Goal: Task Accomplishment & Management: Manage account settings

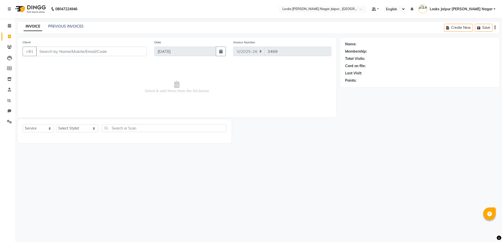
select select "4317"
select select "service"
type input "8003399958"
click at [142, 54] on button "Add Client" at bounding box center [134, 52] width 26 height 10
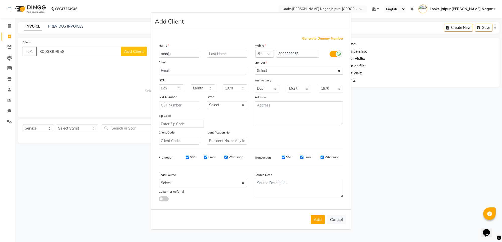
type input "manju"
click at [280, 71] on select "Select [DEMOGRAPHIC_DATA] [DEMOGRAPHIC_DATA] Other Prefer Not To Say" at bounding box center [299, 71] width 89 height 8
select select "[DEMOGRAPHIC_DATA]"
click at [255, 67] on select "Select [DEMOGRAPHIC_DATA] [DEMOGRAPHIC_DATA] Other Prefer Not To Say" at bounding box center [299, 71] width 89 height 8
click at [321, 222] on button "Add" at bounding box center [317, 219] width 14 height 9
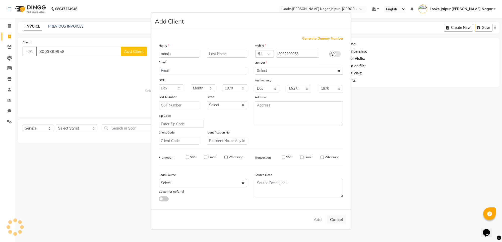
select select
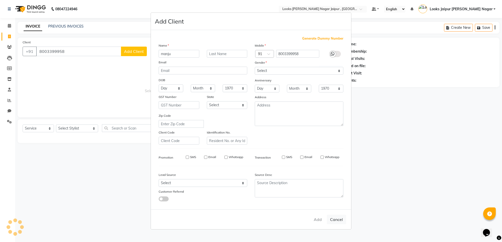
select select
checkbox input "false"
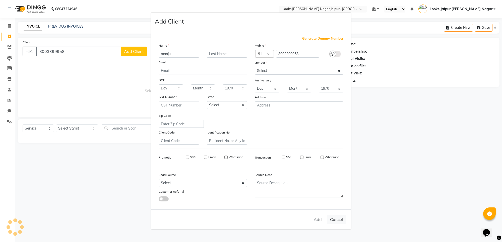
checkbox input "false"
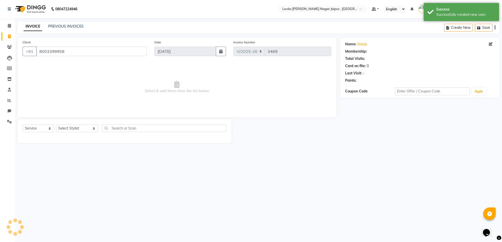
select select "1: Object"
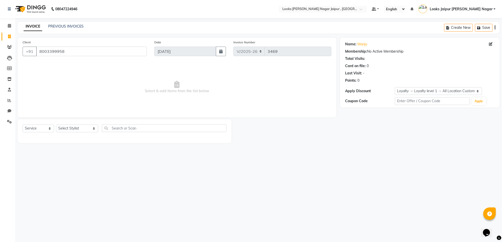
click at [92, 128] on div "Select Service Product Membership Package Voucher Prepaid Gift Card Select Styl…" at bounding box center [125, 130] width 204 height 12
click at [83, 131] on select "Select Stylist [PERSON_NAME] art Anoop [PERSON_NAME] Counter Sales [PERSON_NAME…" at bounding box center [77, 129] width 42 height 8
select select "59707"
click at [56, 125] on select "Select Stylist [PERSON_NAME] art Anoop [PERSON_NAME] Counter Sales [PERSON_NAME…" at bounding box center [77, 129] width 42 height 8
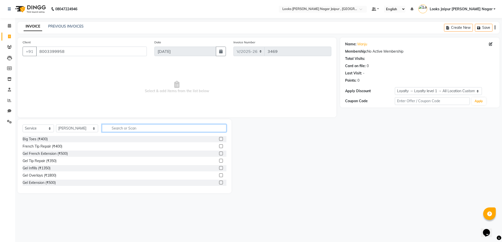
click at [121, 128] on input "text" at bounding box center [164, 128] width 124 height 8
type input "foot"
click at [219, 152] on label at bounding box center [221, 154] width 4 height 4
click at [219, 152] on input "checkbox" at bounding box center [220, 153] width 3 height 3
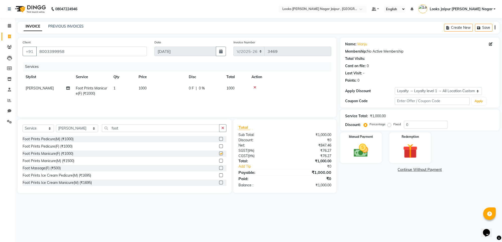
checkbox input "false"
click at [222, 129] on icon "button" at bounding box center [222, 128] width 3 height 4
type input "touch"
click at [219, 146] on label at bounding box center [221, 146] width 4 height 4
click at [219, 146] on input "checkbox" at bounding box center [220, 146] width 3 height 3
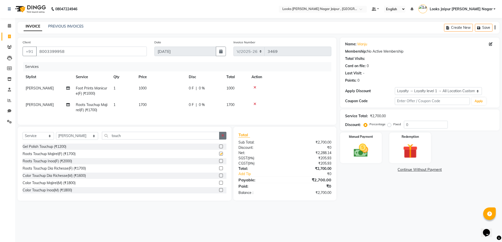
checkbox input "false"
click at [223, 137] on icon "button" at bounding box center [222, 136] width 3 height 4
click at [68, 139] on select "Select Stylist [PERSON_NAME] art Anoop [PERSON_NAME] Counter Sales [PERSON_NAME…" at bounding box center [77, 136] width 42 height 8
select select "59708"
click at [56, 137] on select "Select Stylist [PERSON_NAME] art Anoop [PERSON_NAME] Counter Sales [PERSON_NAME…" at bounding box center [77, 136] width 42 height 8
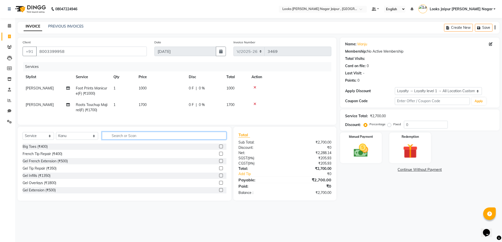
click at [147, 140] on input "text" at bounding box center [164, 136] width 124 height 8
type input "eye"
click at [219, 163] on label at bounding box center [221, 161] width 4 height 4
click at [219, 163] on input "checkbox" at bounding box center [220, 161] width 3 height 3
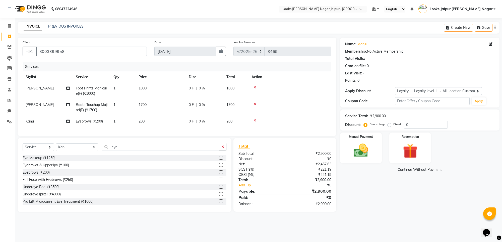
checkbox input "false"
click at [186, 124] on td "0 F | 0 %" at bounding box center [205, 121] width 38 height 11
select select "59708"
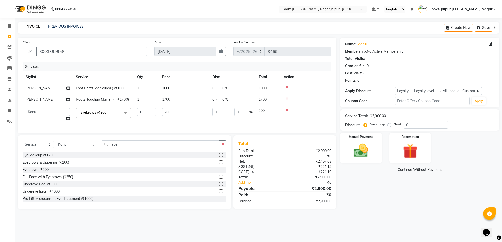
click at [187, 123] on td "200" at bounding box center [184, 114] width 50 height 19
click at [196, 115] on input "200" at bounding box center [184, 112] width 44 height 8
type input "2"
type input "82"
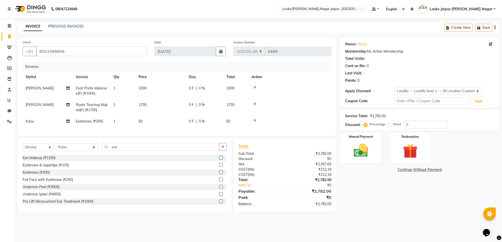
click at [177, 102] on td "1700" at bounding box center [160, 107] width 50 height 17
select select "59707"
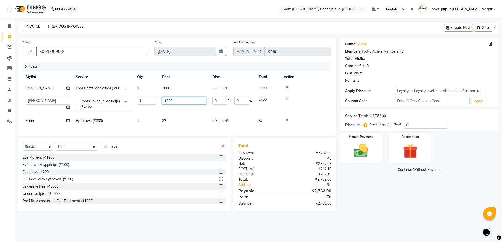
click at [184, 101] on input "1700" at bounding box center [184, 101] width 44 height 8
type input "1770"
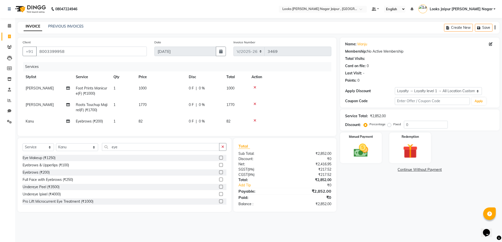
click at [186, 87] on tr "[PERSON_NAME] Foot Prints Manicure(F) (₹1000) 1 1000 0 F | 0 % 1000" at bounding box center [177, 91] width 308 height 17
click at [187, 85] on td "0 F | 0 %" at bounding box center [205, 91] width 38 height 17
select select "59707"
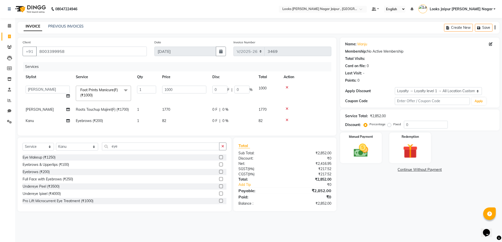
click at [187, 85] on td "1000" at bounding box center [184, 93] width 50 height 21
click at [188, 87] on input "1000" at bounding box center [184, 90] width 44 height 8
type input "1"
type input "1770"
drag, startPoint x: 358, startPoint y: 153, endPoint x: 269, endPoint y: 124, distance: 93.6
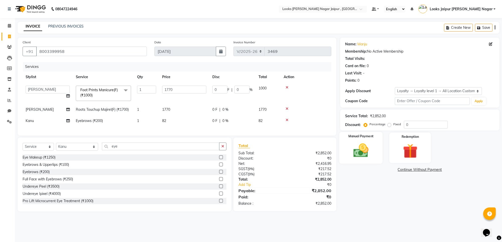
click at [358, 153] on img at bounding box center [360, 151] width 25 height 18
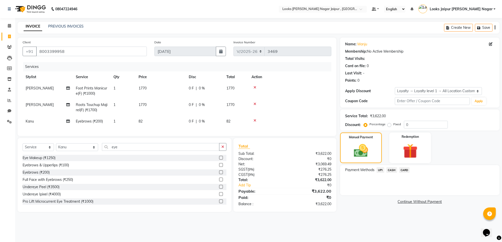
click at [37, 106] on span "[PERSON_NAME]" at bounding box center [40, 105] width 28 height 5
select select "59707"
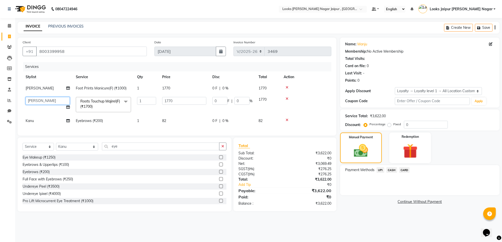
click at [46, 102] on select "Anjali_nail art Anoop [PERSON_NAME] Counter Sales [PERSON_NAME] Looks Jaipur [P…" at bounding box center [48, 101] width 44 height 8
select select "70692"
click at [360, 150] on img at bounding box center [361, 150] width 24 height 17
click at [407, 171] on span "CARD" at bounding box center [404, 170] width 11 height 6
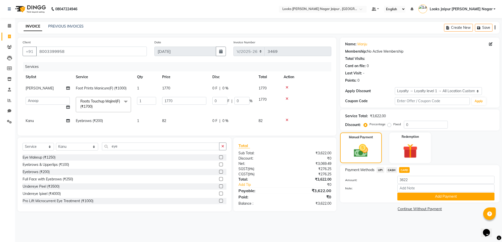
click at [426, 196] on button "Add Payment" at bounding box center [445, 197] width 97 height 8
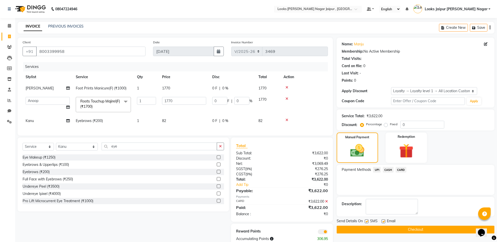
click at [396, 231] on button "Checkout" at bounding box center [416, 230] width 158 height 8
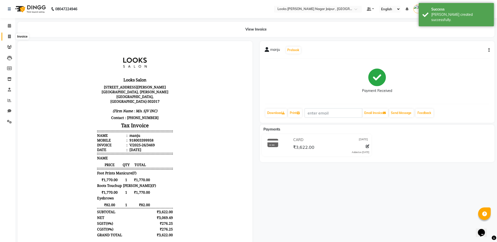
click at [5, 34] on span at bounding box center [9, 37] width 9 height 6
select select "service"
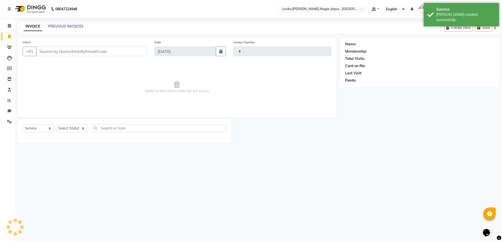
type input "3470"
select select "4317"
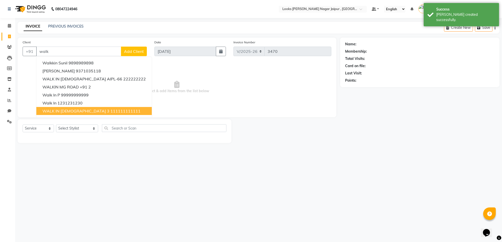
click at [110, 111] on ngb-highlight "111111111111" at bounding box center [125, 111] width 30 height 5
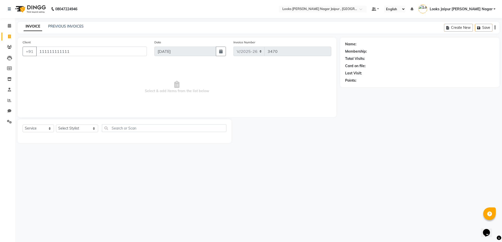
type input "111111111111"
select select "1: Object"
click at [78, 134] on div "Select Service Product Membership Package Voucher Prepaid Gift Card Select Styl…" at bounding box center [125, 130] width 204 height 12
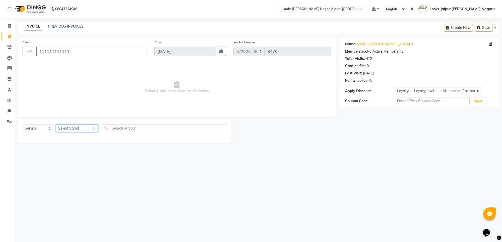
click at [78, 132] on select "Select Stylist [PERSON_NAME] art Anoop [PERSON_NAME] Counter Sales [PERSON_NAME…" at bounding box center [77, 129] width 42 height 8
select select "88605"
click at [56, 125] on select "Select Stylist [PERSON_NAME] art Anoop [PERSON_NAME] Counter Sales [PERSON_NAME…" at bounding box center [77, 129] width 42 height 8
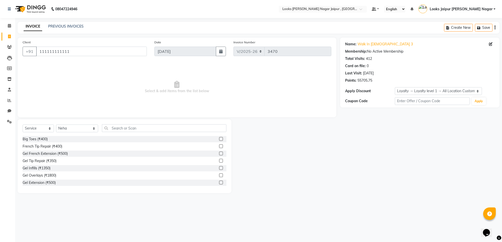
drag, startPoint x: 110, startPoint y: 122, endPoint x: 112, endPoint y: 125, distance: 4.0
click at [112, 125] on div "Select Service Product Membership Package Voucher Prepaid Gift Card Select Styl…" at bounding box center [125, 156] width 214 height 74
click at [113, 127] on input "text" at bounding box center [164, 128] width 124 height 8
type input "eye"
click at [219, 155] on label at bounding box center [221, 154] width 4 height 4
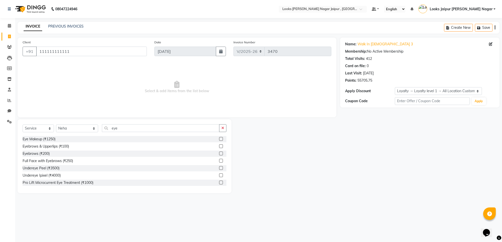
click at [219, 155] on input "checkbox" at bounding box center [220, 153] width 3 height 3
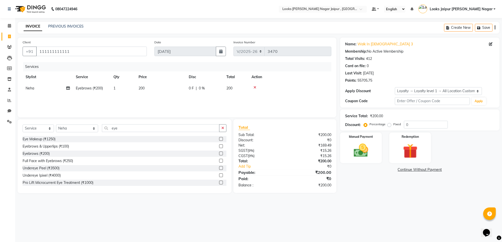
click at [219, 152] on label at bounding box center [221, 154] width 4 height 4
click at [219, 152] on input "checkbox" at bounding box center [220, 153] width 3 height 3
checkbox input "false"
click at [181, 96] on td "200" at bounding box center [160, 99] width 50 height 11
select select "88605"
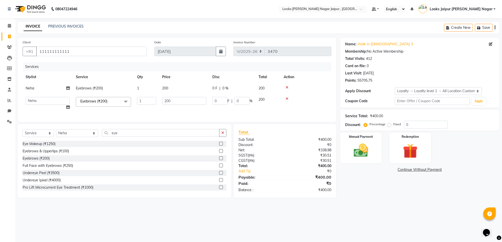
click at [189, 90] on td "200" at bounding box center [184, 88] width 50 height 11
select select "88605"
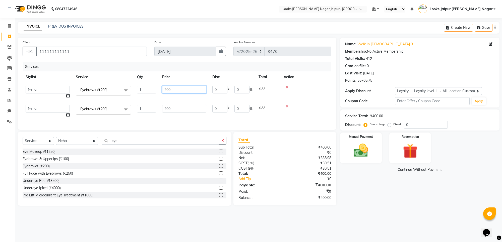
click at [189, 90] on input "200" at bounding box center [184, 90] width 44 height 8
type input "2"
type input "80"
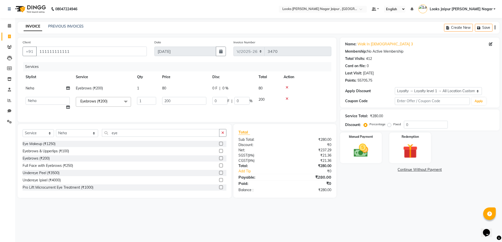
click at [45, 105] on td "Anjali_nail art Anoop [PERSON_NAME] Counter Sales [PERSON_NAME] Looks Jaipur [P…" at bounding box center [48, 103] width 50 height 19
click at [47, 96] on td "Anjali_nail art Anoop [PERSON_NAME] Counter Sales [PERSON_NAME] Looks Jaipur [P…" at bounding box center [48, 103] width 50 height 19
click at [47, 99] on select "Anjali_nail art Anoop [PERSON_NAME] Counter Sales [PERSON_NAME] Looks Jaipur [P…" at bounding box center [48, 101] width 44 height 8
click at [198, 99] on input "200" at bounding box center [184, 101] width 44 height 8
type input "247"
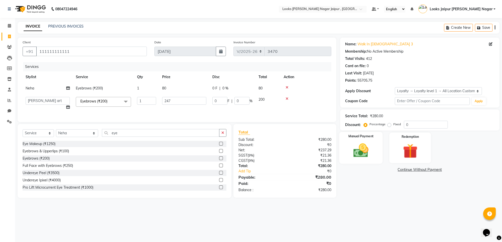
click at [349, 146] on div "Manual Payment" at bounding box center [360, 148] width 43 height 32
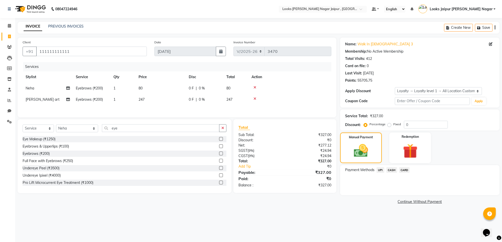
click at [393, 172] on span "CASH" at bounding box center [391, 170] width 11 height 6
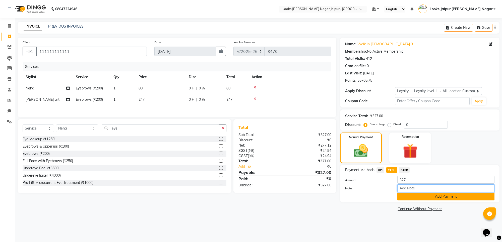
drag, startPoint x: 409, startPoint y: 188, endPoint x: 406, endPoint y: 195, distance: 7.4
click at [408, 191] on input "Note:" at bounding box center [445, 189] width 97 height 8
click at [406, 195] on button "Add Payment" at bounding box center [445, 197] width 97 height 8
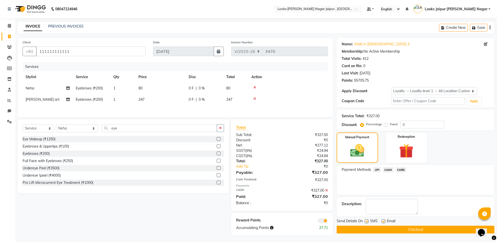
click at [369, 230] on button "Checkout" at bounding box center [416, 230] width 158 height 8
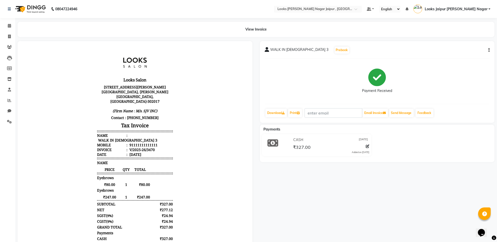
click at [0, 26] on li "Calendar" at bounding box center [7, 26] width 15 height 11
click at [2, 26] on link "Calendar" at bounding box center [8, 26] width 12 height 8
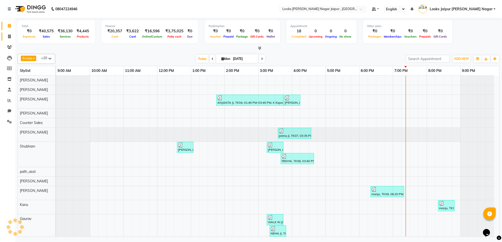
click at [11, 35] on span at bounding box center [9, 37] width 9 height 6
select select "service"
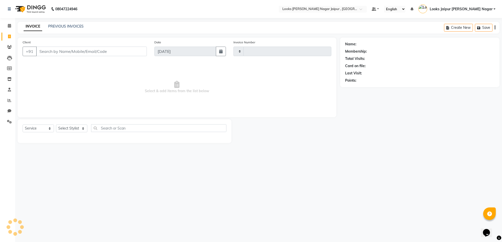
type input "3471"
select select "4317"
click at [12, 24] on span at bounding box center [9, 26] width 9 height 6
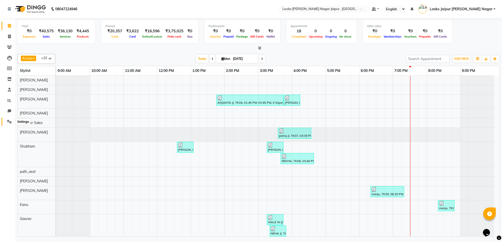
click at [6, 121] on span at bounding box center [9, 122] width 9 height 6
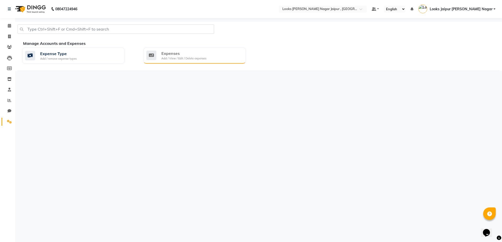
click at [191, 60] on div "Add / View / Edit / Delete expenses" at bounding box center [183, 58] width 45 height 4
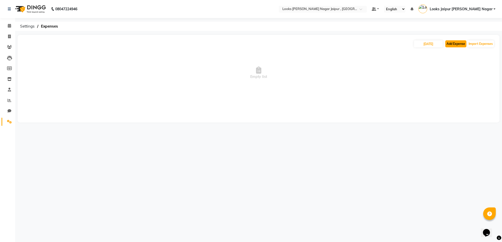
click at [450, 43] on button "Add Expense" at bounding box center [455, 43] width 21 height 7
select select "1"
select select "3122"
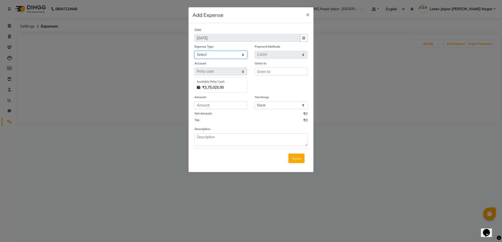
drag, startPoint x: 225, startPoint y: 51, endPoint x: 225, endPoint y: 58, distance: 7.0
click at [225, 51] on select "Select Bank Deposit Blinkit Cash Handover CLIENT Client ordered food Client Ref…" at bounding box center [220, 55] width 53 height 8
select select "24472"
click at [194, 51] on select "Select Bank Deposit Blinkit Cash Handover CLIENT Client ordered food Client Ref…" at bounding box center [220, 55] width 53 height 8
click at [290, 76] on div "Given to" at bounding box center [281, 77] width 60 height 32
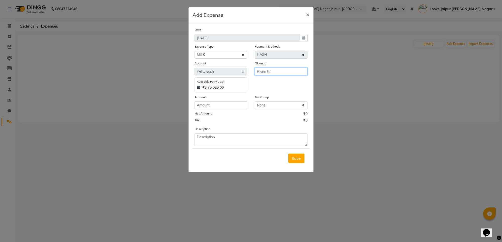
click at [289, 68] on input "text" at bounding box center [281, 72] width 53 height 8
type input "karan"
click at [244, 102] on input "number" at bounding box center [220, 106] width 53 height 8
type input "240"
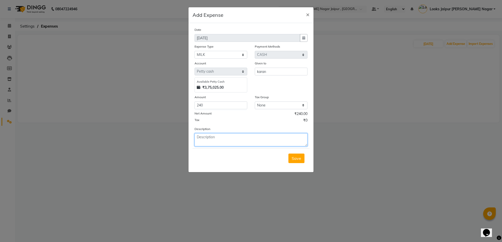
click at [246, 142] on textarea at bounding box center [250, 139] width 113 height 13
type textarea "for milk"
click at [302, 159] on button "Save" at bounding box center [296, 159] width 16 height 10
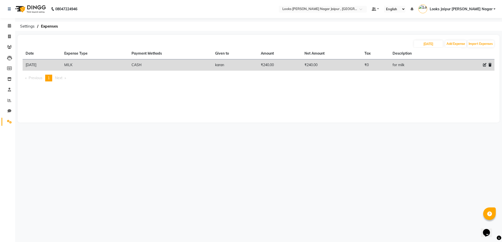
click at [458, 50] on th at bounding box center [454, 54] width 14 height 12
click at [459, 45] on button "Add Expense" at bounding box center [455, 43] width 21 height 7
select select "1"
select select "3122"
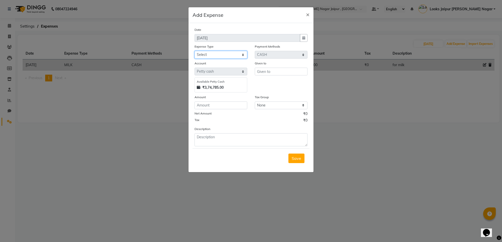
click at [229, 50] on div "Expense Type Select Bank Deposit Blinkit Cash Handover CLIENT Client ordered fo…" at bounding box center [221, 51] width 60 height 15
select select "24263"
click at [194, 51] on select "Select Bank Deposit Blinkit Cash Handover CLIENT Client ordered food Client Ref…" at bounding box center [220, 55] width 53 height 8
click at [265, 73] on input "text" at bounding box center [281, 72] width 53 height 8
type input "[PERSON_NAME]"
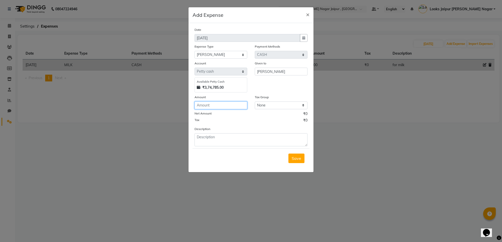
click at [226, 102] on input "number" at bounding box center [220, 106] width 53 height 8
type input "82"
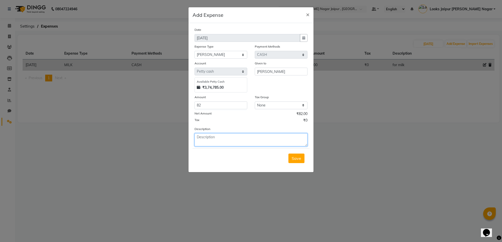
click at [205, 138] on textarea at bounding box center [250, 139] width 113 height 13
type textarea "[PERSON_NAME] from cscheme to [PERSON_NAME]"
click at [295, 156] on span "Save" at bounding box center [296, 158] width 10 height 5
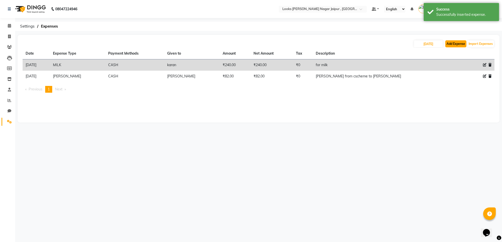
click at [457, 46] on button "Add Expense" at bounding box center [455, 43] width 21 height 7
select select "1"
select select "3122"
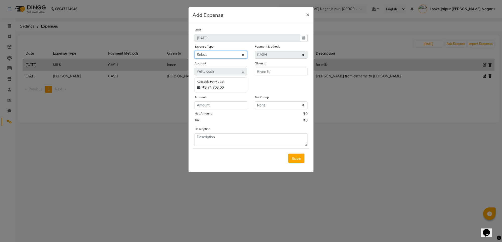
click at [213, 56] on select "Select Bank Deposit Blinkit Cash Handover CLIENT Client ordered food Client Ref…" at bounding box center [220, 55] width 53 height 8
select select "24281"
click at [194, 51] on select "Select Bank Deposit Blinkit Cash Handover CLIENT Client ordered food Client Ref…" at bounding box center [220, 55] width 53 height 8
click at [295, 72] on input "text" at bounding box center [281, 72] width 53 height 8
click at [263, 82] on span "Vansh" at bounding box center [267, 81] width 12 height 5
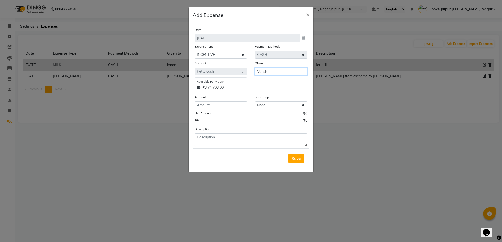
type input "Vansh"
click at [228, 106] on input "number" at bounding box center [220, 106] width 53 height 8
type input "200"
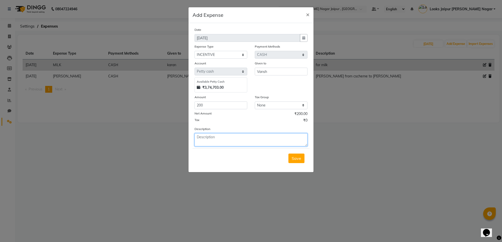
click at [237, 145] on textarea at bounding box center [250, 139] width 113 height 13
type textarea "31st service inc"
click at [295, 157] on span "Save" at bounding box center [296, 158] width 10 height 5
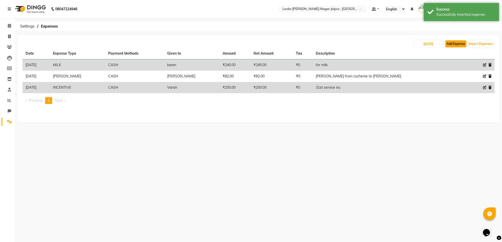
click at [462, 42] on button "Add Expense" at bounding box center [455, 43] width 21 height 7
select select "1"
select select "3122"
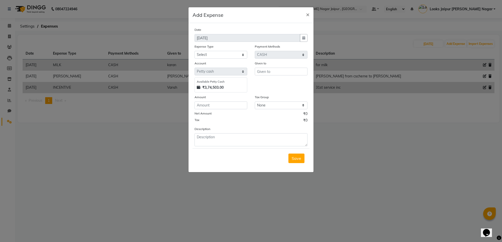
click at [217, 50] on div "Expense Type" at bounding box center [220, 47] width 53 height 7
click at [225, 52] on select "Select Bank Deposit Blinkit Cash Handover CLIENT Client ordered food Client Ref…" at bounding box center [220, 55] width 53 height 8
select select "24472"
click at [194, 51] on select "Select Bank Deposit Blinkit Cash Handover CLIENT Client ordered food Client Ref…" at bounding box center [220, 55] width 53 height 8
click at [281, 70] on input "text" at bounding box center [281, 72] width 53 height 8
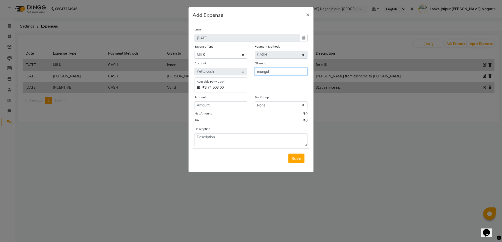
type input "mangal"
click at [240, 105] on input "number" at bounding box center [220, 106] width 53 height 8
type input "150"
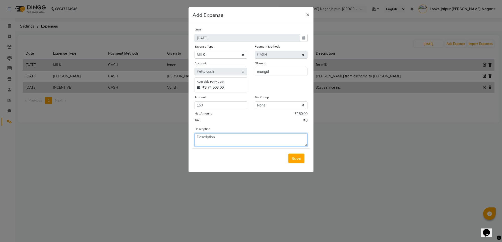
click at [240, 142] on textarea at bounding box center [250, 139] width 113 height 13
click at [238, 135] on textarea "for milk and biscit" at bounding box center [250, 139] width 113 height 13
type textarea "for milk and biscuit"
click at [293, 158] on span "Save" at bounding box center [296, 158] width 10 height 5
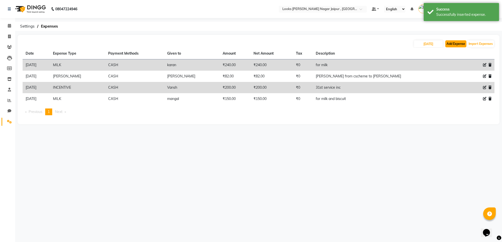
click at [449, 42] on button "Add Expense" at bounding box center [455, 43] width 21 height 7
select select "1"
select select "3122"
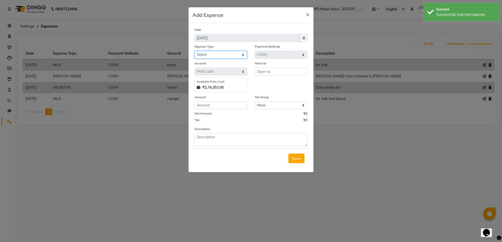
click at [226, 56] on select "Select Bank Deposit Blinkit Cash Handover CLIENT Client ordered food Client Ref…" at bounding box center [220, 55] width 53 height 8
select select "24367"
click at [194, 51] on select "Select Bank Deposit Blinkit Cash Handover CLIENT Client ordered food Client Ref…" at bounding box center [220, 55] width 53 height 8
click at [290, 73] on input "text" at bounding box center [281, 72] width 53 height 8
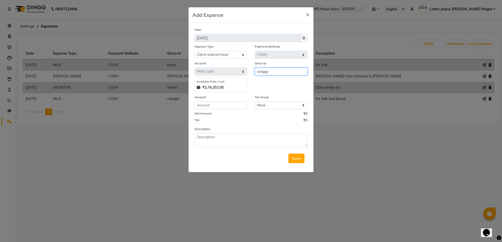
type input "swiggy"
click at [211, 101] on div "Amount" at bounding box center [220, 98] width 53 height 7
click at [211, 110] on div "Date [DATE] Expense Type Select Bank Deposit Blinkit Cash Handover CLIENT Clien…" at bounding box center [250, 86] width 113 height 119
click at [215, 106] on input "number" at bounding box center [220, 106] width 53 height 8
type input "376"
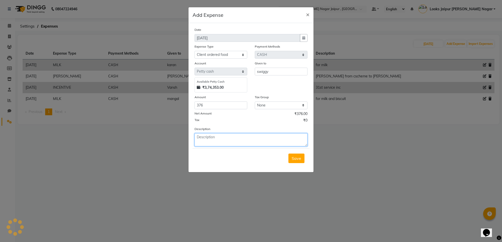
click at [227, 135] on textarea at bounding box center [250, 139] width 113 height 13
type textarea "for lunch"
click at [292, 157] on span "Save" at bounding box center [296, 158] width 10 height 5
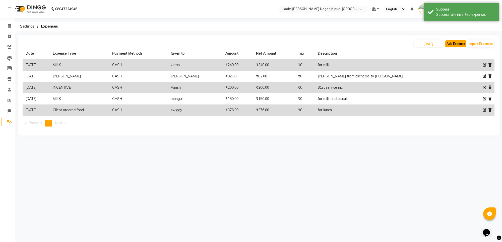
click at [463, 42] on button "Add Expense" at bounding box center [455, 43] width 21 height 7
select select "1"
select select "3122"
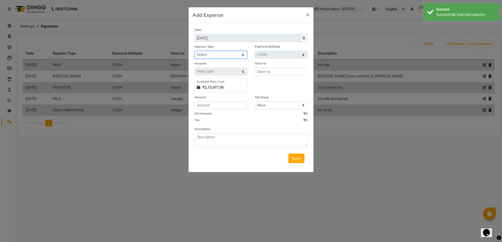
click at [235, 51] on select "Select Bank Deposit Blinkit Cash Handover CLIENT Client ordered food Client Ref…" at bounding box center [220, 55] width 53 height 8
select select "24170"
click at [194, 51] on select "Select Bank Deposit Blinkit Cash Handover CLIENT Client ordered food Client Ref…" at bounding box center [220, 55] width 53 height 8
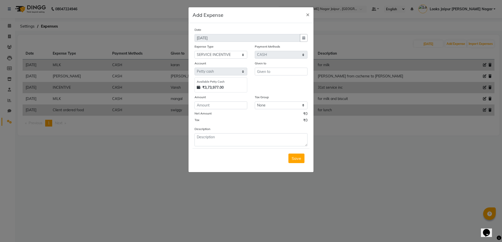
click at [295, 75] on div "Given to" at bounding box center [281, 77] width 60 height 32
click at [295, 73] on input "text" at bounding box center [281, 72] width 53 height 8
click at [275, 82] on span "[PERSON_NAME]" at bounding box center [278, 81] width 34 height 5
type input "[PERSON_NAME]"
click at [216, 107] on input "number" at bounding box center [220, 106] width 53 height 8
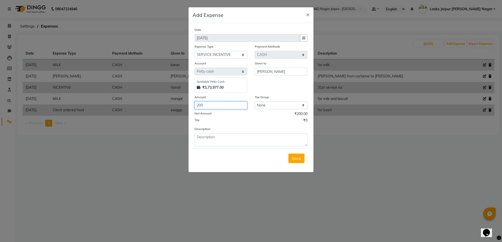
type input "200"
click at [221, 130] on div "Description" at bounding box center [251, 136] width 120 height 20
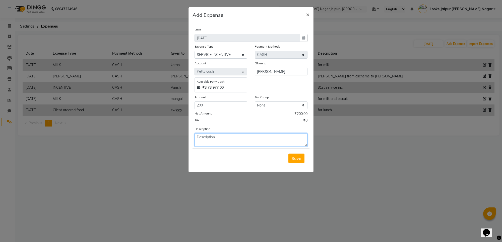
click at [232, 139] on textarea at bounding box center [250, 139] width 113 height 13
type textarea "31st inc"
click at [295, 156] on span "Save" at bounding box center [296, 158] width 10 height 5
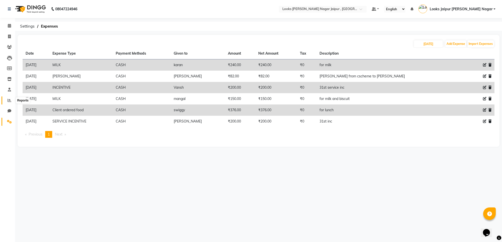
click at [10, 102] on icon at bounding box center [10, 101] width 4 height 4
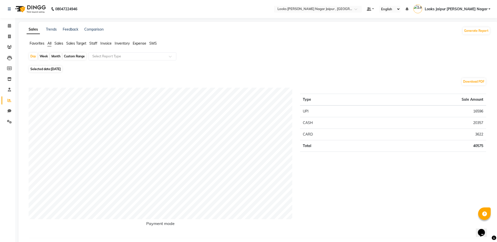
click at [94, 45] on span "Staff" at bounding box center [93, 43] width 8 height 5
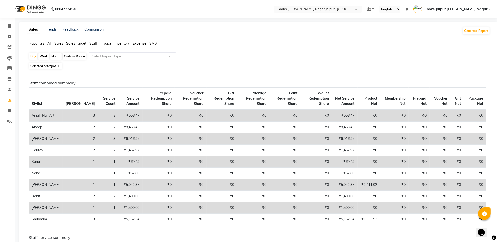
click at [12, 33] on link "Invoice" at bounding box center [8, 37] width 12 height 8
select select "service"
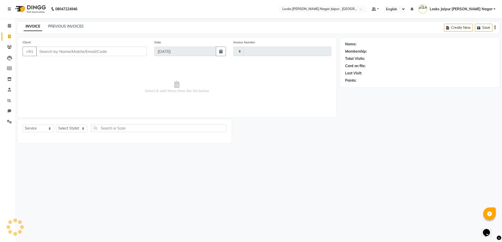
type input "3471"
select select "4317"
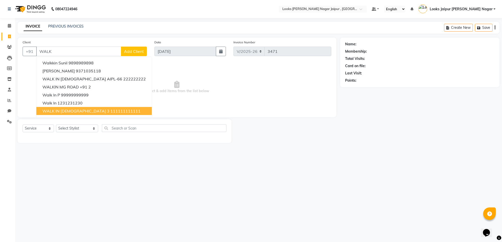
click at [65, 109] on span "WALK IN [DEMOGRAPHIC_DATA] 3" at bounding box center [75, 111] width 67 height 5
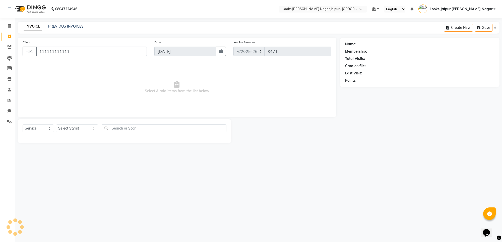
type input "111111111111"
select select "1: Object"
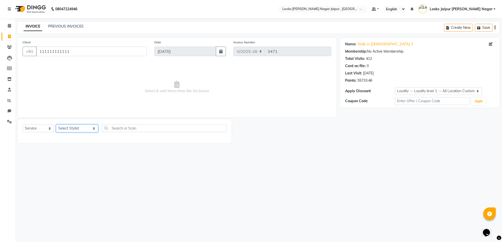
click at [71, 130] on select "Select Stylist [PERSON_NAME] art Anoop [PERSON_NAME] Counter Sales [PERSON_NAME…" at bounding box center [77, 129] width 42 height 8
select select "82801"
click at [56, 125] on select "Select Stylist [PERSON_NAME] art Anoop [PERSON_NAME] Counter Sales [PERSON_NAME…" at bounding box center [77, 129] width 42 height 8
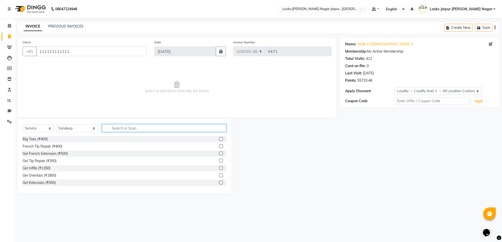
click at [102, 126] on input "text" at bounding box center [164, 128] width 124 height 8
type input "TOU"
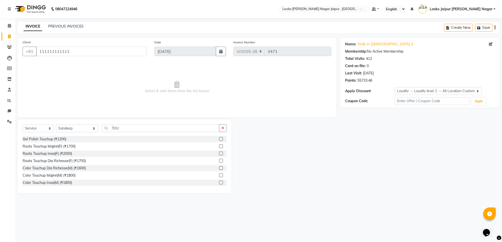
click at [219, 175] on label at bounding box center [221, 176] width 4 height 4
click at [219, 175] on input "checkbox" at bounding box center [220, 175] width 3 height 3
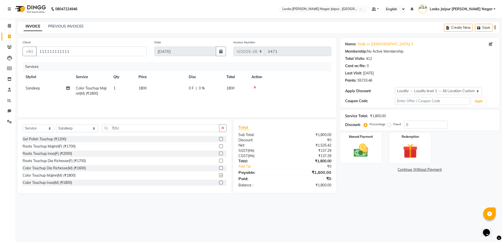
checkbox input "false"
click at [223, 127] on icon "button" at bounding box center [222, 128] width 3 height 4
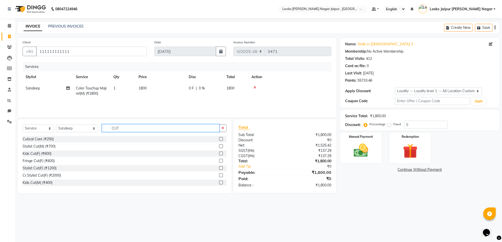
type input "CUT"
click at [219, 145] on div at bounding box center [222, 146] width 7 height 6
click at [219, 145] on label at bounding box center [221, 146] width 4 height 4
click at [219, 145] on input "checkbox" at bounding box center [220, 146] width 3 height 3
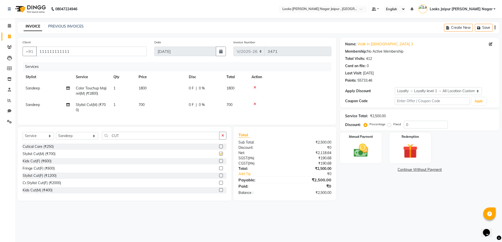
checkbox input "false"
click at [174, 104] on td "700" at bounding box center [160, 107] width 50 height 17
select select "82801"
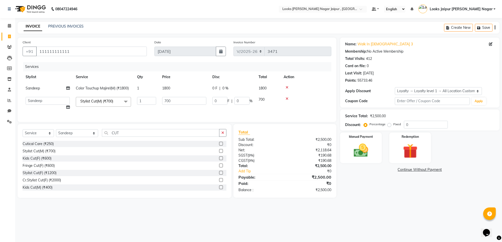
click at [181, 102] on input "700" at bounding box center [184, 101] width 44 height 8
type input "7"
type input "1180"
click at [183, 85] on td "1800" at bounding box center [184, 88] width 50 height 11
select select "82801"
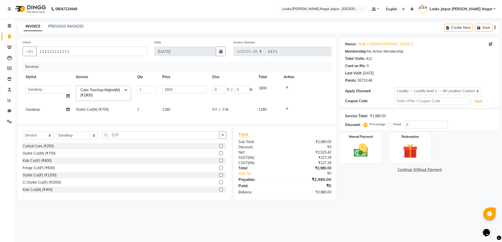
click at [183, 85] on td "1800" at bounding box center [184, 93] width 50 height 21
click at [186, 89] on input "1800" at bounding box center [184, 90] width 44 height 8
type input "1"
type input "1770"
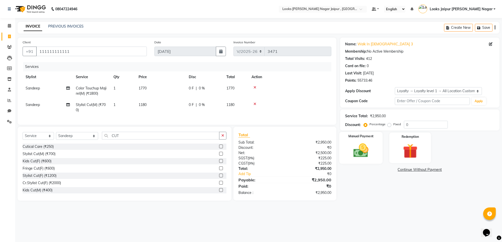
click at [362, 157] on img at bounding box center [360, 151] width 25 height 18
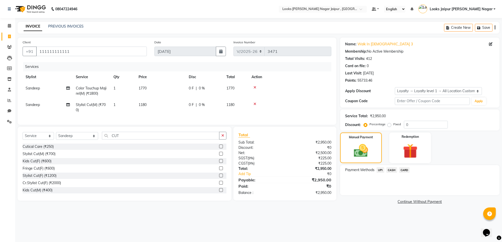
click at [411, 120] on div "Service Total: ₹2,950.00 Discount: Percentage Fixed 0" at bounding box center [419, 120] width 149 height 17
click at [417, 127] on input "0" at bounding box center [426, 125] width 44 height 8
type input "50"
click at [369, 158] on img at bounding box center [361, 150] width 24 height 17
click at [380, 170] on span "UPI" at bounding box center [380, 170] width 8 height 6
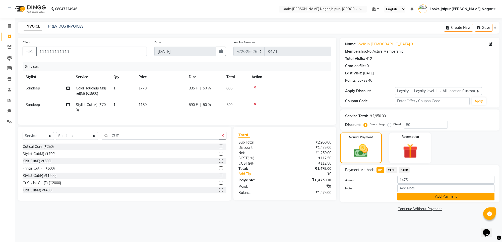
click at [436, 198] on button "Add Payment" at bounding box center [445, 197] width 97 height 8
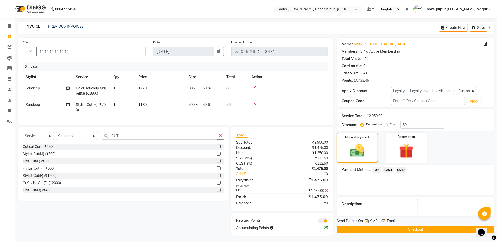
click at [381, 228] on button "Checkout" at bounding box center [416, 230] width 158 height 8
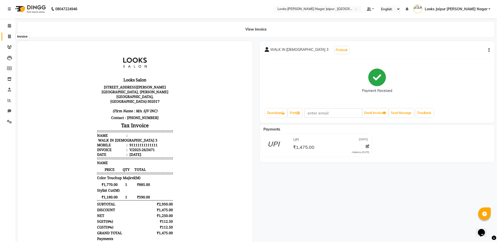
click at [11, 35] on icon at bounding box center [9, 37] width 3 height 4
select select "service"
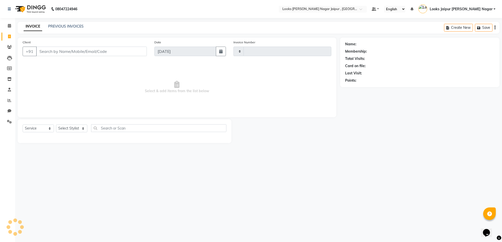
type input "3472"
select select "4317"
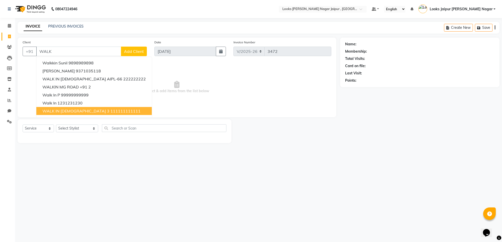
drag, startPoint x: 46, startPoint y: 108, endPoint x: 84, endPoint y: 143, distance: 52.0
click at [46, 109] on span "WALK IN [DEMOGRAPHIC_DATA] 3" at bounding box center [75, 111] width 67 height 5
type input "111111111111"
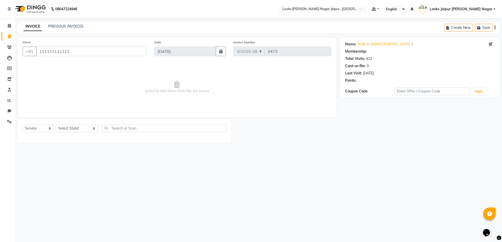
select select "1: Object"
click at [77, 126] on select "Select Stylist [PERSON_NAME] art Anoop [PERSON_NAME] Counter Sales [PERSON_NAME…" at bounding box center [77, 129] width 42 height 8
select select "66237"
click at [56, 125] on select "Select Stylist [PERSON_NAME] art Anoop [PERSON_NAME] Counter Sales [PERSON_NAME…" at bounding box center [77, 129] width 42 height 8
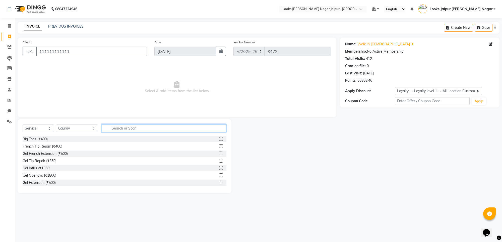
click at [136, 127] on input "text" at bounding box center [164, 128] width 124 height 8
type input "X"
type input "CUT"
click at [219, 145] on label at bounding box center [221, 146] width 4 height 4
click at [219, 145] on input "checkbox" at bounding box center [220, 146] width 3 height 3
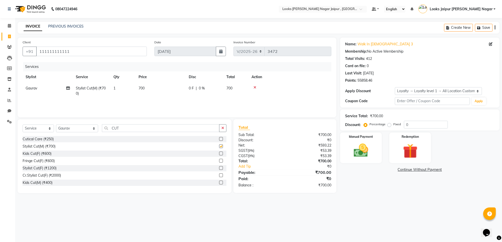
checkbox input "false"
click at [219, 167] on label at bounding box center [221, 168] width 4 height 4
click at [219, 167] on input "checkbox" at bounding box center [220, 168] width 3 height 3
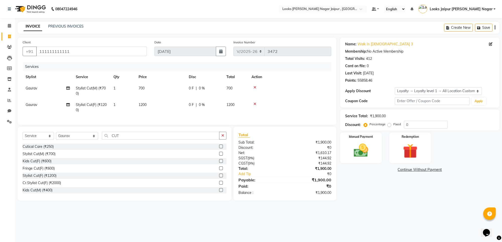
click at [219, 178] on label at bounding box center [221, 176] width 4 height 4
click at [219, 178] on input "checkbox" at bounding box center [220, 175] width 3 height 3
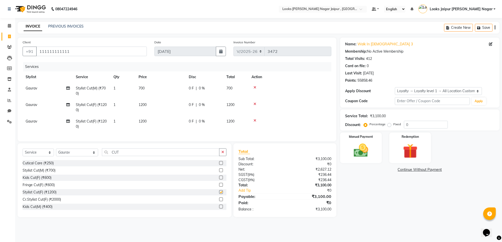
checkbox input "false"
click at [168, 89] on td "700" at bounding box center [160, 91] width 50 height 17
select select "66237"
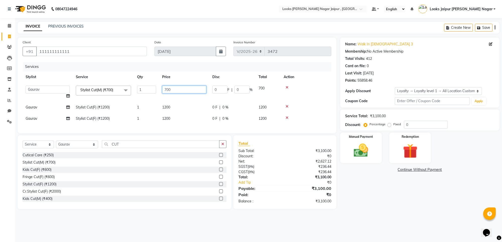
click at [166, 93] on input "700" at bounding box center [184, 90] width 44 height 8
type input "800"
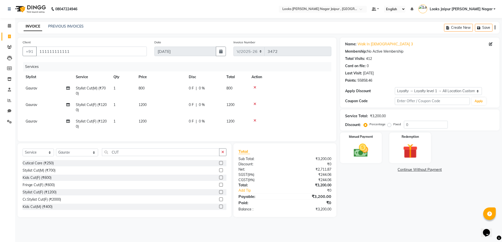
click at [182, 103] on td "1200" at bounding box center [160, 107] width 50 height 17
select select "66237"
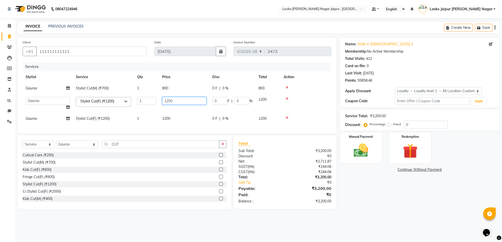
click at [182, 103] on input "1200" at bounding box center [184, 101] width 44 height 8
type input "1"
type input "1416"
click at [175, 115] on tbody "Gaurav Stylist Cut(M) (₹700) 1 800 0 F | 0 % 800 Anjali_nail art Anoop [PERSON_…" at bounding box center [177, 104] width 308 height 42
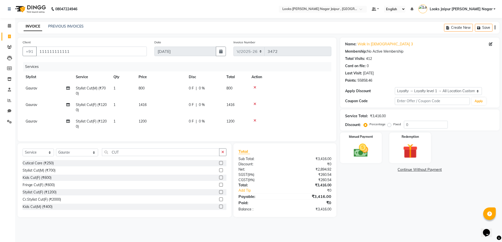
click at [177, 117] on td "1200" at bounding box center [160, 124] width 50 height 17
select select "66237"
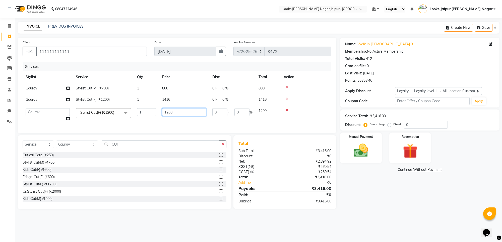
click at [182, 114] on input "1200" at bounding box center [184, 112] width 44 height 8
type input "1"
type input "1416"
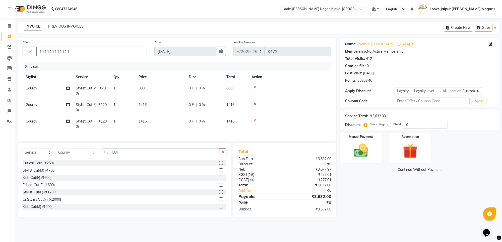
click at [47, 101] on td "Gaurav" at bounding box center [48, 107] width 50 height 17
select select "66237"
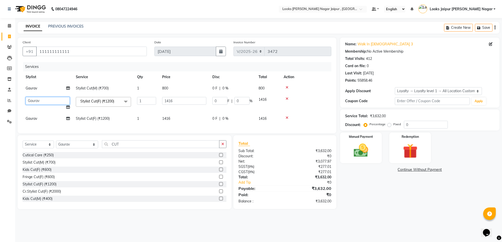
click at [48, 101] on select "Anjali_nail art Anoop [PERSON_NAME] Counter Sales [PERSON_NAME] Looks Jaipur [P…" at bounding box center [48, 101] width 44 height 8
select select "29912"
click at [43, 115] on td "Gaurav" at bounding box center [48, 118] width 50 height 11
select select "66237"
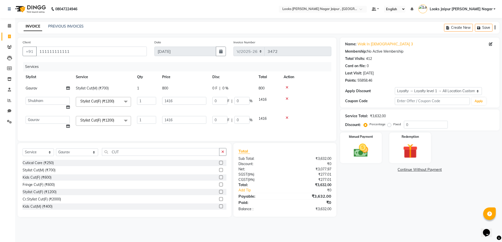
drag, startPoint x: 43, startPoint y: 115, endPoint x: 47, endPoint y: 122, distance: 8.0
click at [46, 119] on td "Anjali_nail art Anoop [PERSON_NAME] Counter Sales [PERSON_NAME] Looks Jaipur [P…" at bounding box center [48, 122] width 50 height 19
click at [49, 120] on select "Anjali_nail art Anoop [PERSON_NAME] Counter Sales [PERSON_NAME] Looks Jaipur [P…" at bounding box center [48, 120] width 44 height 8
select select "23564"
click at [353, 141] on div "Manual Payment" at bounding box center [360, 148] width 43 height 32
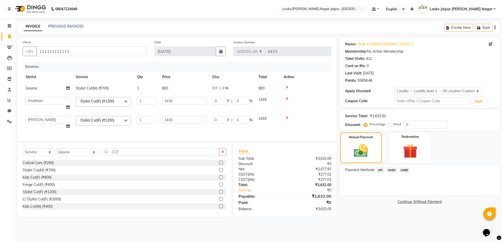
drag, startPoint x: 377, startPoint y: 170, endPoint x: 383, endPoint y: 175, distance: 7.7
click at [377, 170] on span "UPI" at bounding box center [380, 170] width 8 height 6
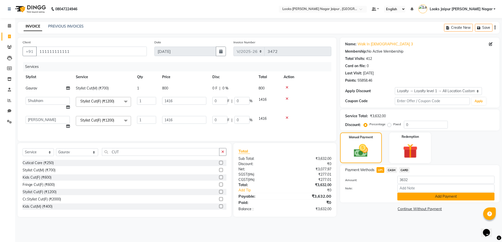
click at [403, 198] on button "Add Payment" at bounding box center [445, 197] width 97 height 8
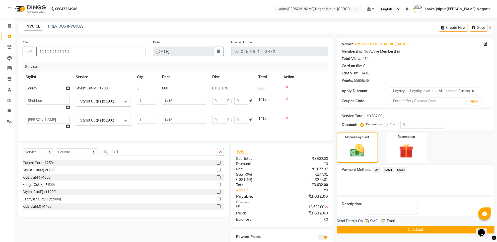
click at [369, 222] on div "SMS" at bounding box center [373, 222] width 17 height 6
click at [383, 223] on label at bounding box center [383, 222] width 4 height 4
click at [383, 223] on input "checkbox" at bounding box center [382, 221] width 3 height 3
checkbox input "false"
click at [369, 223] on div "SMS" at bounding box center [373, 222] width 17 height 6
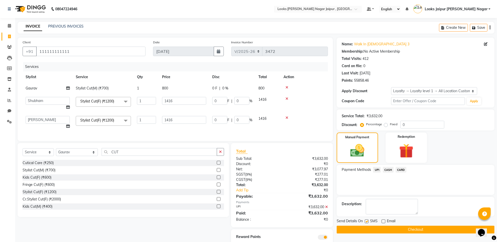
click at [368, 223] on label at bounding box center [367, 222] width 4 height 4
click at [368, 223] on input "checkbox" at bounding box center [366, 221] width 3 height 3
checkbox input "false"
click at [364, 229] on button "Checkout" at bounding box center [416, 230] width 158 height 8
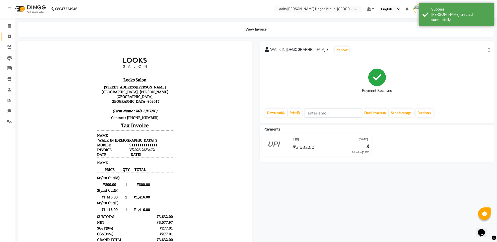
click at [4, 33] on link "Invoice" at bounding box center [8, 37] width 12 height 8
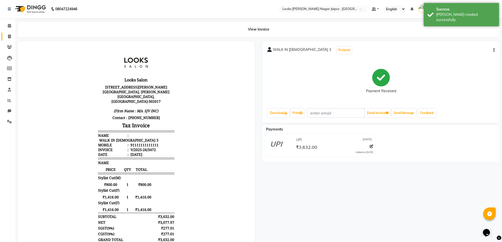
select select "4317"
select select "service"
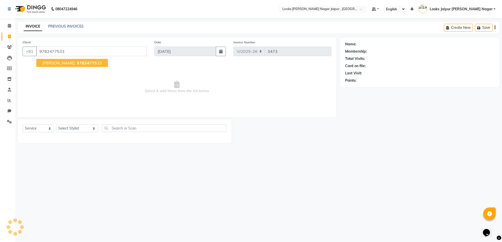
type input "9782477533"
select select "1: Object"
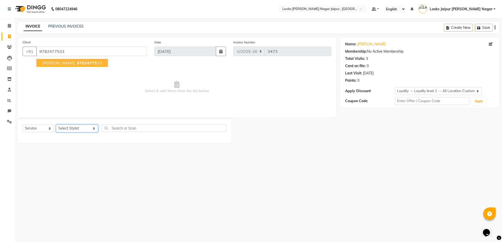
click at [72, 127] on select "Select Stylist [PERSON_NAME] art Anoop [PERSON_NAME] Counter Sales [PERSON_NAME…" at bounding box center [77, 129] width 42 height 8
select select "23564"
click at [56, 125] on select "Select Stylist [PERSON_NAME] art Anoop [PERSON_NAME] Counter Sales [PERSON_NAME…" at bounding box center [77, 129] width 42 height 8
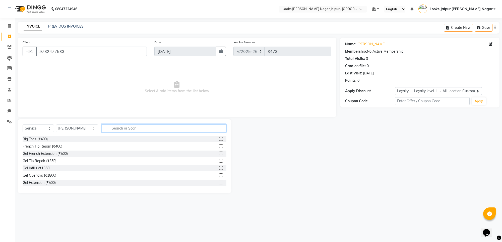
drag, startPoint x: 117, startPoint y: 132, endPoint x: 119, endPoint y: 128, distance: 4.4
click at [119, 129] on input "text" at bounding box center [164, 128] width 124 height 8
type input "CUT"
drag, startPoint x: 218, startPoint y: 167, endPoint x: 213, endPoint y: 167, distance: 5.5
click at [213, 167] on div "Stylist Cut(F) (₹1200)" at bounding box center [125, 168] width 204 height 6
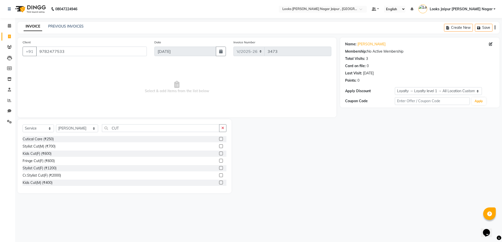
drag, startPoint x: 216, startPoint y: 168, endPoint x: 217, endPoint y: 146, distance: 22.3
click at [219, 168] on label at bounding box center [221, 168] width 4 height 4
click at [219, 168] on input "checkbox" at bounding box center [220, 168] width 3 height 3
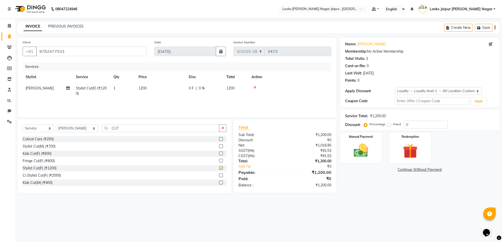
checkbox input "false"
click at [221, 129] on icon "button" at bounding box center [222, 128] width 3 height 4
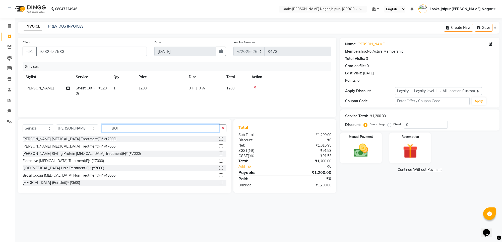
type input "BOT"
click at [219, 138] on label at bounding box center [221, 139] width 4 height 4
click at [219, 138] on input "checkbox" at bounding box center [220, 139] width 3 height 3
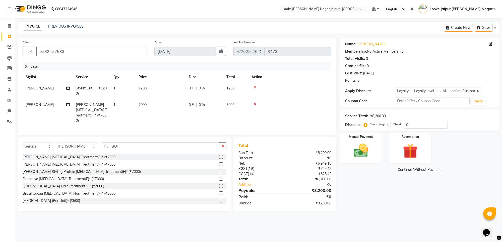
checkbox input "false"
click at [167, 107] on td "7000" at bounding box center [160, 112] width 50 height 27
select select "23564"
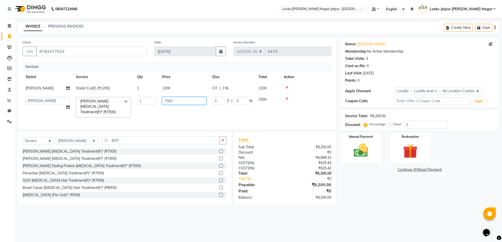
drag, startPoint x: 183, startPoint y: 103, endPoint x: 176, endPoint y: 101, distance: 7.3
click at [181, 102] on input "7000" at bounding box center [184, 101] width 44 height 8
type input "7"
type input "5600"
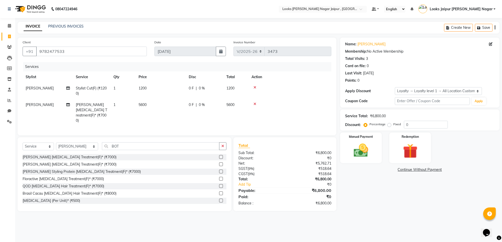
click at [185, 90] on td "1200" at bounding box center [160, 91] width 50 height 17
select select "23564"
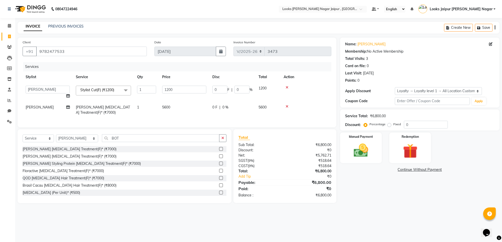
click at [185, 90] on input "1200" at bounding box center [184, 90] width 44 height 8
type input "1416"
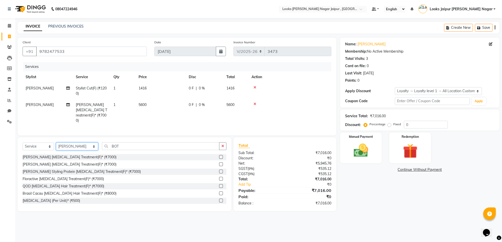
click at [67, 142] on div "Select Service Product Membership Package Voucher Prepaid Gift Card Select Styl…" at bounding box center [125, 148] width 204 height 12
select select "88603"
click at [56, 143] on select "Select Stylist [PERSON_NAME] art Anoop [PERSON_NAME] Counter Sales [PERSON_NAME…" at bounding box center [77, 147] width 42 height 8
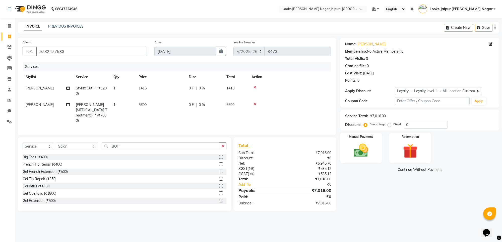
click at [221, 147] on button "button" at bounding box center [222, 146] width 7 height 8
type input "PEDI"
drag, startPoint x: 216, startPoint y: 193, endPoint x: 206, endPoint y: 155, distance: 39.6
click at [219, 192] on label at bounding box center [221, 194] width 4 height 4
click at [219, 192] on input "checkbox" at bounding box center [220, 193] width 3 height 3
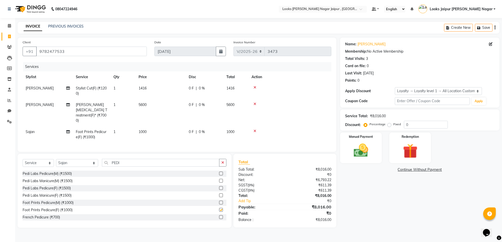
checkbox input "false"
click at [179, 126] on td "1000" at bounding box center [160, 134] width 50 height 17
select select "88603"
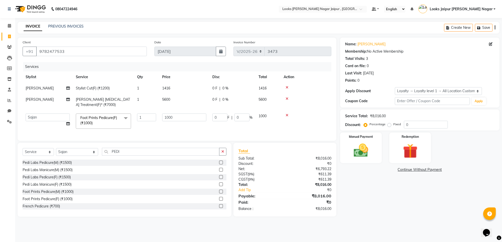
click at [180, 126] on td "1000" at bounding box center [184, 121] width 50 height 21
click at [187, 119] on input "1000" at bounding box center [184, 118] width 44 height 8
type input "1"
type input "1770"
click at [350, 153] on img at bounding box center [360, 151] width 25 height 18
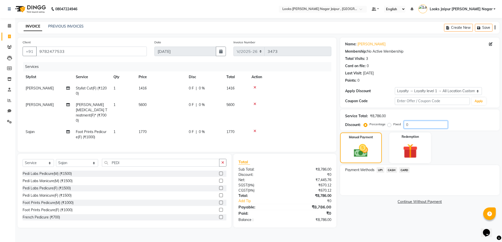
click at [417, 124] on input "0" at bounding box center [426, 125] width 44 height 8
type input "1"
type input "5"
type input "6"
type input "5"
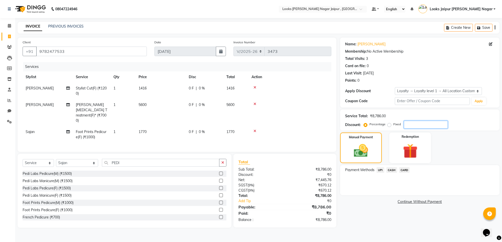
type input "2"
type input "1"
type input "3"
drag, startPoint x: 160, startPoint y: 120, endPoint x: 173, endPoint y: 123, distance: 13.8
click at [165, 121] on td "5600" at bounding box center [160, 112] width 50 height 27
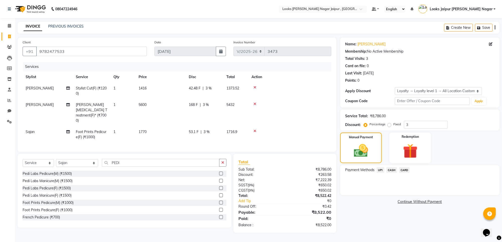
select select "23564"
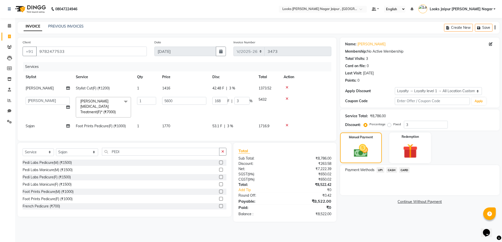
click at [176, 125] on td "1770" at bounding box center [184, 126] width 50 height 11
select select "88603"
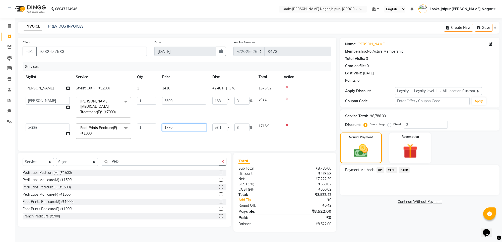
click at [185, 124] on input "1770" at bounding box center [184, 128] width 44 height 8
type input "1748"
click at [359, 152] on img at bounding box center [361, 150] width 24 height 17
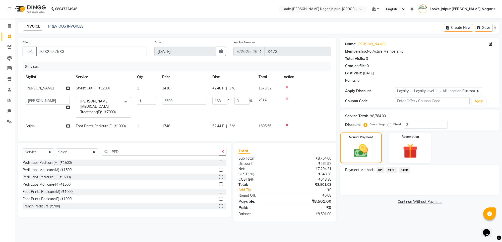
click at [186, 122] on td "1748" at bounding box center [184, 126] width 50 height 11
select select "88603"
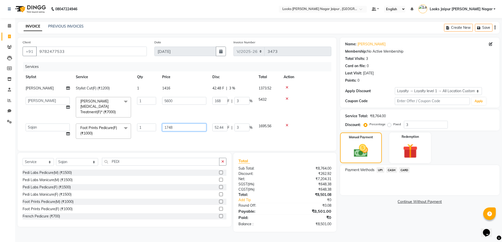
click at [195, 124] on input "1748" at bounding box center [184, 128] width 44 height 8
type input "1747"
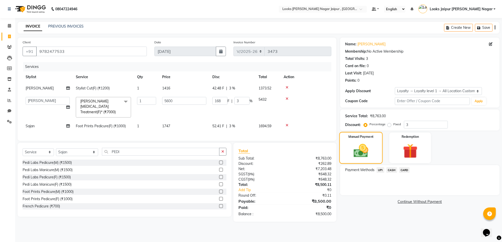
click at [376, 141] on div "Manual Payment" at bounding box center [360, 148] width 43 height 32
click at [391, 173] on span "CASH" at bounding box center [391, 170] width 11 height 6
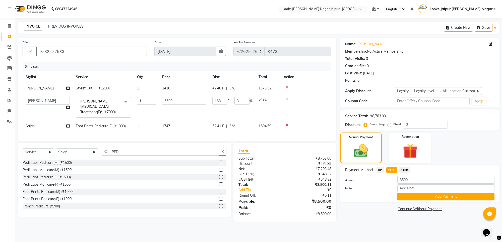
click at [397, 199] on button "Add Payment" at bounding box center [445, 197] width 97 height 8
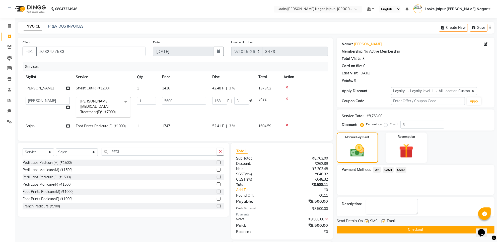
click at [365, 223] on label at bounding box center [367, 222] width 4 height 4
click at [365, 223] on input "checkbox" at bounding box center [366, 221] width 3 height 3
checkbox input "false"
click at [383, 222] on label at bounding box center [383, 222] width 4 height 4
click at [383, 222] on input "checkbox" at bounding box center [382, 221] width 3 height 3
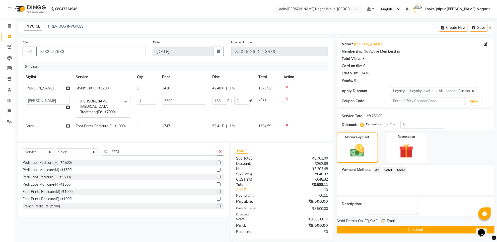
checkbox input "false"
click at [376, 229] on button "Checkout" at bounding box center [416, 230] width 158 height 8
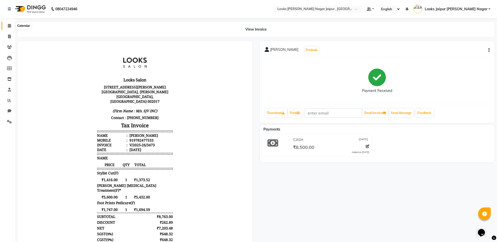
click at [9, 27] on icon at bounding box center [9, 26] width 3 height 4
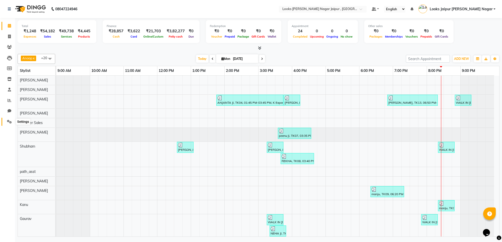
click at [10, 120] on icon at bounding box center [9, 122] width 5 height 4
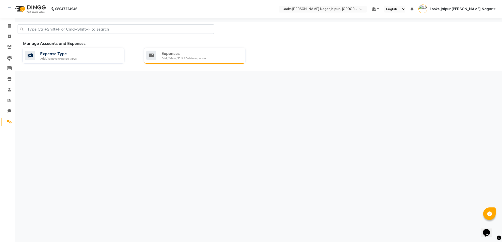
click at [198, 62] on div "Expenses Add / View / Edit / Delete expenses" at bounding box center [194, 56] width 102 height 16
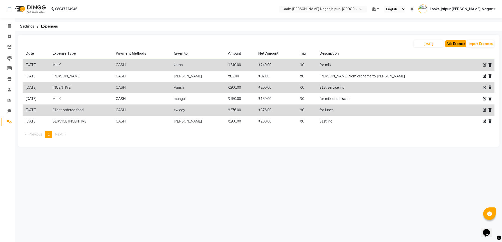
click at [449, 46] on button "Add Expense" at bounding box center [455, 43] width 21 height 7
select select "1"
select select "3122"
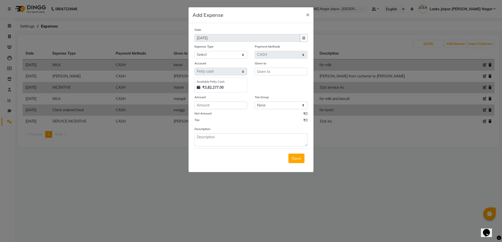
click at [139, 145] on ngb-modal-window "Add Expense × Date [DATE] Expense Type Select Bank Deposit Blinkit Cash Handove…" at bounding box center [251, 121] width 502 height 242
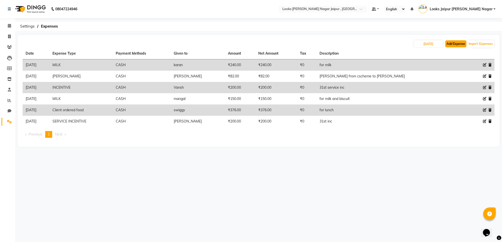
click at [460, 44] on button "Add Expense" at bounding box center [455, 43] width 21 height 7
select select "1"
select select "3122"
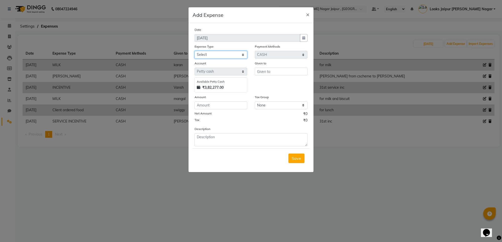
click at [244, 56] on select "Select Bank Deposit Blinkit Cash Handover CLIENT Client ordered food Client Ref…" at bounding box center [220, 55] width 53 height 8
select select "23750"
click at [194, 51] on select "Select Bank Deposit Blinkit Cash Handover CLIENT Client ordered food Client Ref…" at bounding box center [220, 55] width 53 height 8
click at [278, 69] on input "text" at bounding box center [281, 72] width 53 height 8
click at [275, 83] on button "Gaurav" at bounding box center [275, 82] width 40 height 8
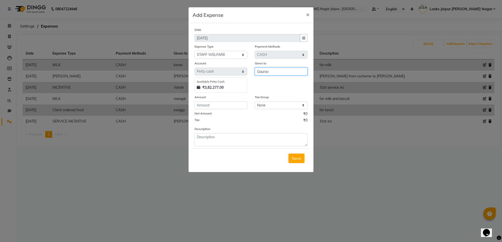
type input "Gaurav"
click at [237, 106] on input "number" at bounding box center [220, 106] width 53 height 8
type input "1000"
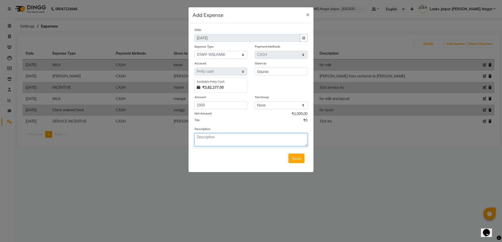
click at [242, 137] on textarea at bounding box center [250, 139] width 113 height 13
type textarea "FOR SWEETS AND SAMOSA"
click at [298, 163] on button "Save" at bounding box center [296, 159] width 16 height 10
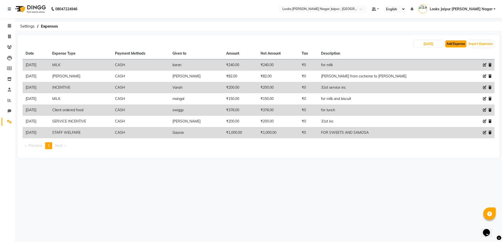
click at [453, 43] on button "Add Expense" at bounding box center [455, 43] width 21 height 7
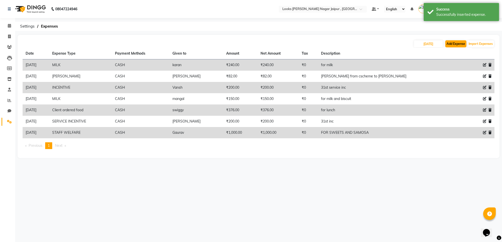
select select "1"
select select "3122"
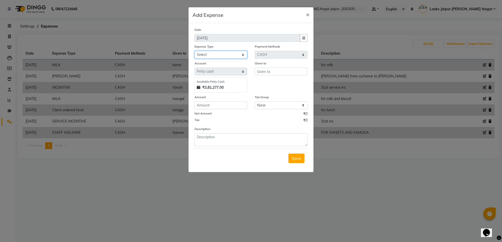
click at [219, 55] on select "Select Bank Deposit Blinkit Cash Handover CLIENT Client ordered food Client Ref…" at bounding box center [220, 55] width 53 height 8
select select "24318"
click at [194, 51] on select "Select Bank Deposit Blinkit Cash Handover CLIENT Client ordered food Client Ref…" at bounding box center [220, 55] width 53 height 8
click at [271, 71] on input "text" at bounding box center [281, 72] width 53 height 8
click at [263, 72] on input "GAALA" at bounding box center [281, 72] width 53 height 8
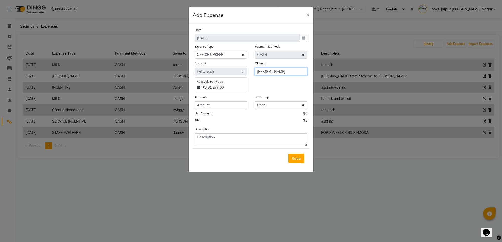
type input "[PERSON_NAME]"
click at [229, 103] on input "number" at bounding box center [220, 106] width 53 height 8
type input "100"
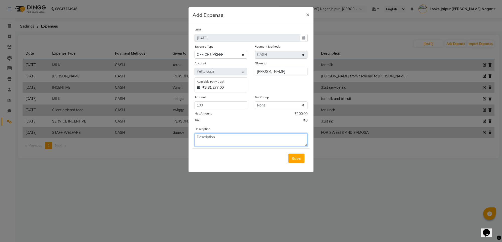
click at [201, 134] on textarea at bounding box center [250, 139] width 113 height 13
type textarea "FOR POOJA"
click at [292, 161] on button "Save" at bounding box center [296, 159] width 16 height 10
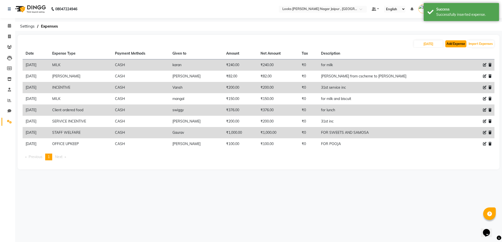
click at [463, 43] on button "Add Expense" at bounding box center [455, 43] width 21 height 7
select select "1"
select select "3122"
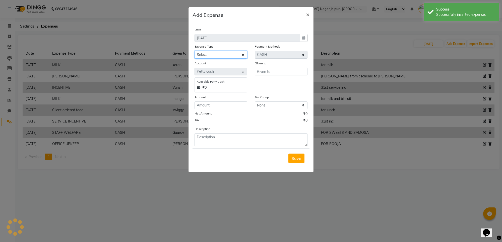
click at [200, 55] on select "Select Bank Deposit Blinkit Cash Handover CLIENT Client ordered food Client Ref…" at bounding box center [220, 55] width 53 height 8
select select "24170"
click at [194, 51] on select "Select Bank Deposit Blinkit Cash Handover CLIENT Client ordered food Client Ref…" at bounding box center [220, 55] width 53 height 8
click at [284, 68] on input "text" at bounding box center [281, 72] width 53 height 8
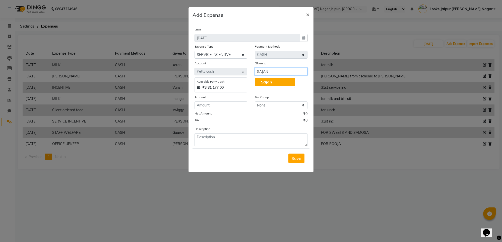
click at [265, 83] on span "Sajan" at bounding box center [266, 81] width 11 height 5
type input "Sajan"
click at [236, 107] on input "number" at bounding box center [220, 106] width 53 height 8
type input "100"
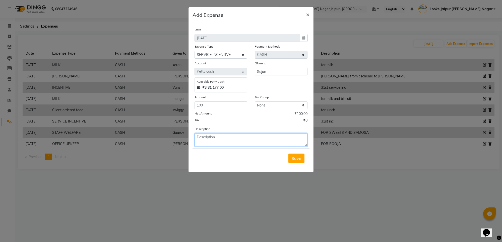
click at [263, 144] on textarea at bounding box center [250, 139] width 113 height 13
drag, startPoint x: 195, startPoint y: 136, endPoint x: 237, endPoint y: 136, distance: 42.1
click at [237, 136] on textarea "31ST INC" at bounding box center [250, 139] width 113 height 13
type textarea "31ST INC"
click at [301, 158] on button "Save" at bounding box center [296, 159] width 16 height 10
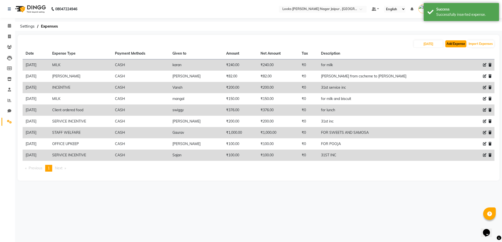
click at [461, 44] on button "Add Expense" at bounding box center [455, 43] width 21 height 7
select select "1"
select select "3122"
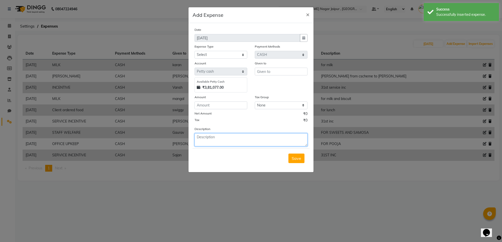
click at [226, 136] on textarea at bounding box center [250, 139] width 113 height 13
paste textarea "31ST INC"
type textarea "31ST INC"
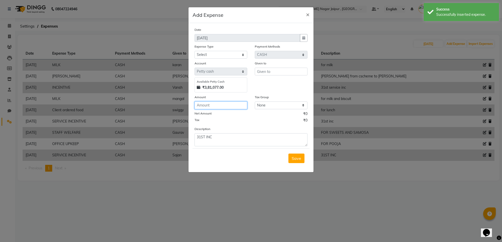
click at [227, 102] on input "number" at bounding box center [220, 106] width 53 height 8
type input "250"
click at [288, 69] on input "text" at bounding box center [281, 72] width 53 height 8
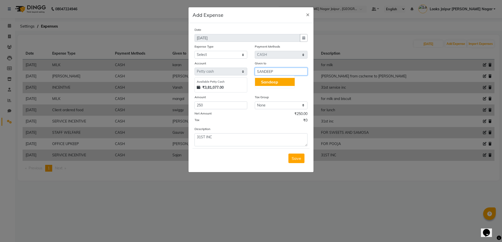
type input "SANDEEP"
click at [206, 53] on select "Select Bank Deposit Blinkit Cash Handover CLIENT Client ordered food Client Ref…" at bounding box center [220, 55] width 53 height 8
select select "24071"
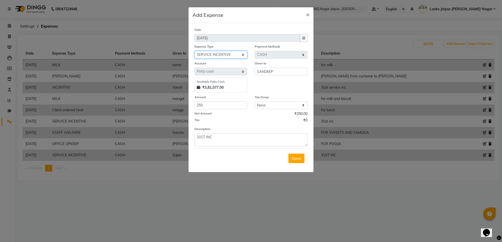
click at [194, 51] on select "Select Bank Deposit Blinkit Cash Handover CLIENT Client ordered food Client Ref…" at bounding box center [220, 55] width 53 height 8
click at [290, 157] on button "Save" at bounding box center [296, 159] width 16 height 10
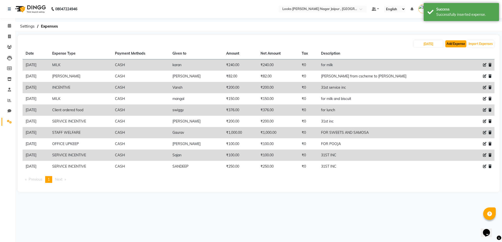
click at [455, 43] on button "Add Expense" at bounding box center [455, 43] width 21 height 7
select select "1"
select select "3122"
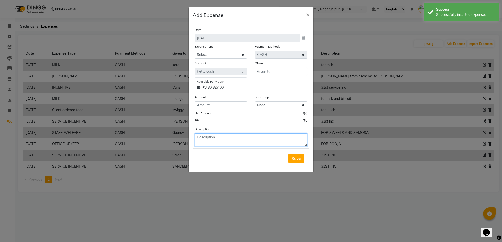
click at [234, 141] on textarea at bounding box center [250, 139] width 113 height 13
paste textarea "31ST INC"
type textarea "31ST INC"
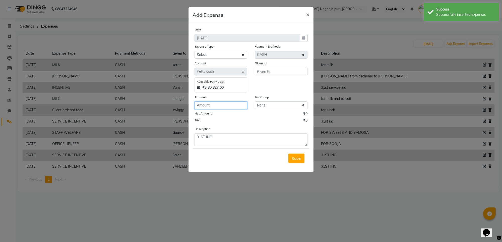
click at [227, 103] on input "number" at bounding box center [220, 106] width 53 height 8
type input "200"
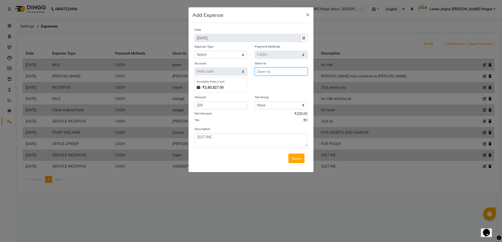
click at [287, 71] on input "text" at bounding box center [281, 72] width 53 height 8
click at [280, 85] on button "[PERSON_NAME]" at bounding box center [284, 82] width 58 height 8
type input "Rajkumar"
click at [239, 56] on select "Select Bank Deposit Blinkit Cash Handover CLIENT Client ordered food Client Ref…" at bounding box center [220, 55] width 53 height 8
select select "24071"
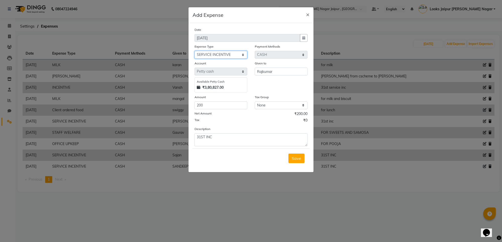
click at [194, 51] on select "Select Bank Deposit Blinkit Cash Handover CLIENT Client ordered food Client Ref…" at bounding box center [220, 55] width 53 height 8
click at [296, 158] on span "Save" at bounding box center [296, 158] width 10 height 5
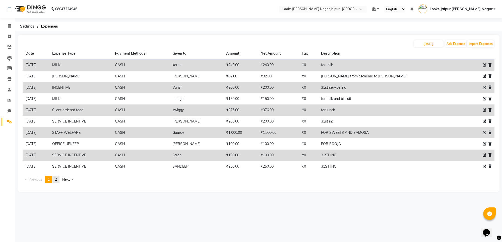
click at [53, 178] on link "page 2" at bounding box center [55, 179] width 7 height 7
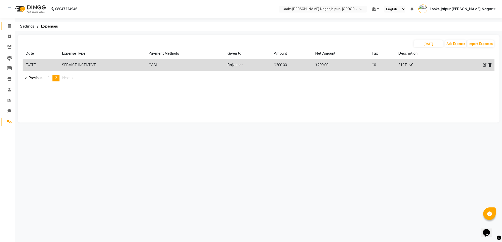
click at [3, 26] on link "Calendar" at bounding box center [8, 26] width 12 height 8
